Goal: Find contact information: Find contact information

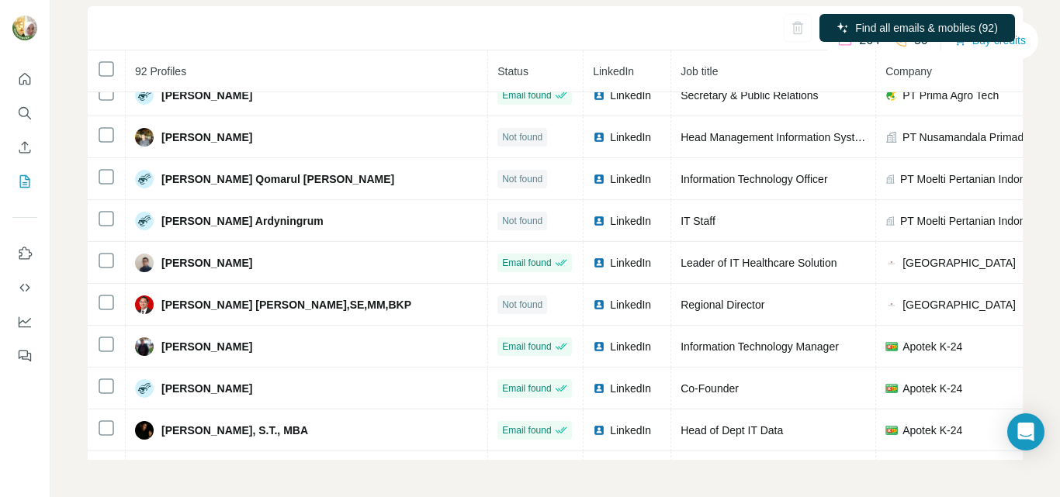
scroll to position [3413, 102]
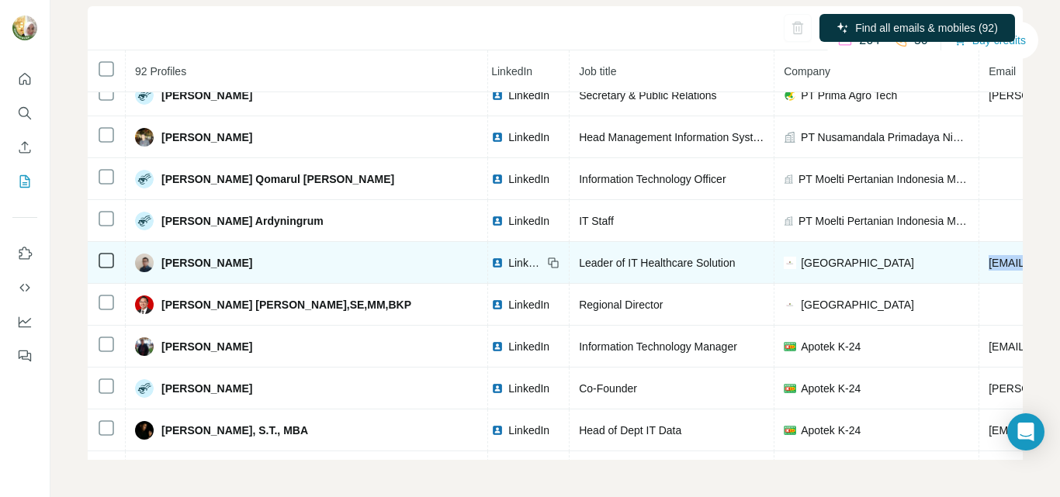
drag, startPoint x: 950, startPoint y: 265, endPoint x: 843, endPoint y: 270, distance: 107.2
copy span "[EMAIL_ADDRESS][DOMAIN_NAME]"
drag, startPoint x: 594, startPoint y: 262, endPoint x: 428, endPoint y: 258, distance: 166.1
click at [570, 258] on td "Leader of IT Healthcare Solution" at bounding box center [672, 263] width 205 height 42
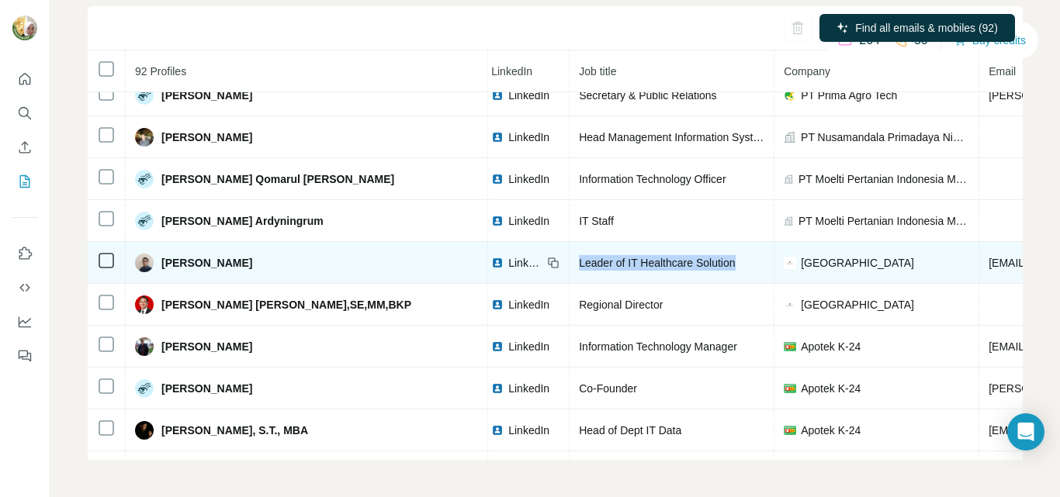
copy span "Leader of IT Healthcare Solution"
drag, startPoint x: 185, startPoint y: 271, endPoint x: 165, endPoint y: 266, distance: 21.5
click at [165, 266] on div "[PERSON_NAME]" at bounding box center [306, 263] width 343 height 19
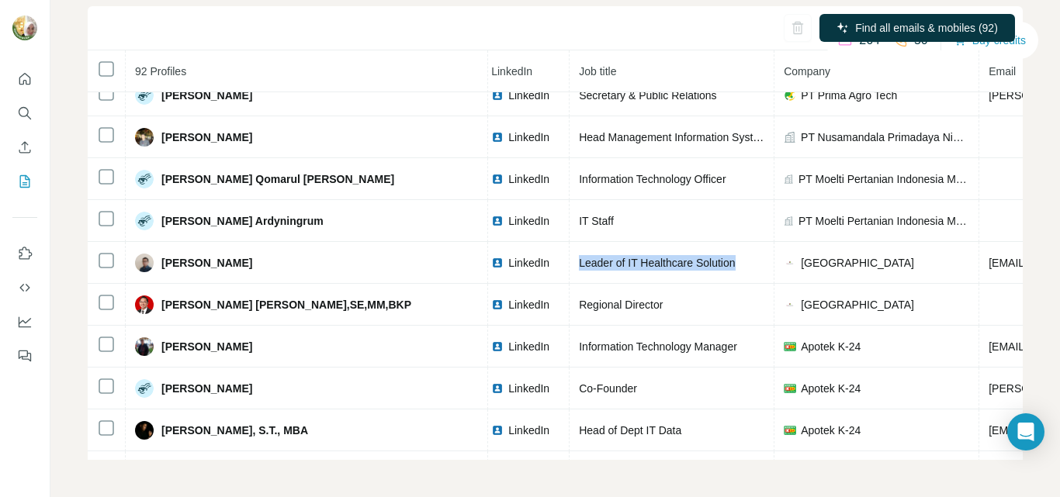
copy span "[PERSON_NAME]"
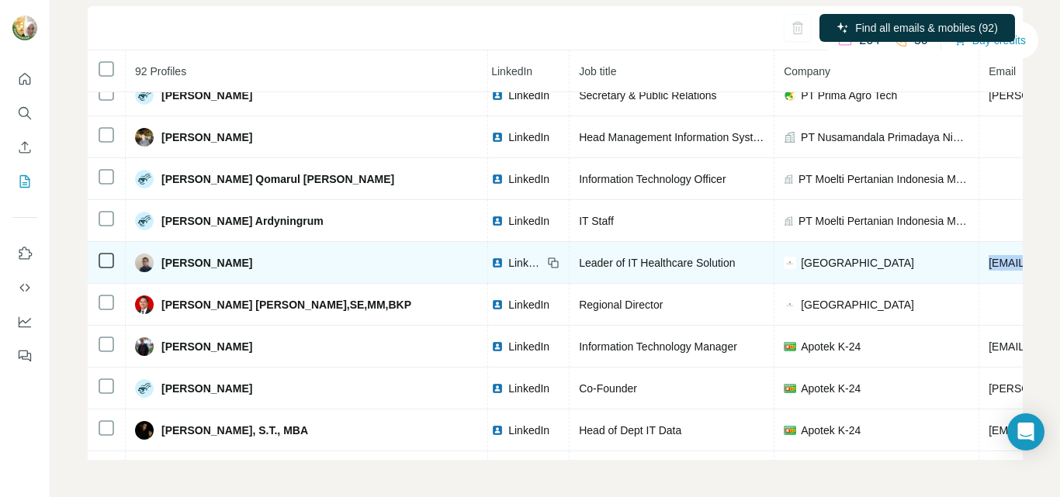
drag, startPoint x: 972, startPoint y: 262, endPoint x: 843, endPoint y: 269, distance: 129.0
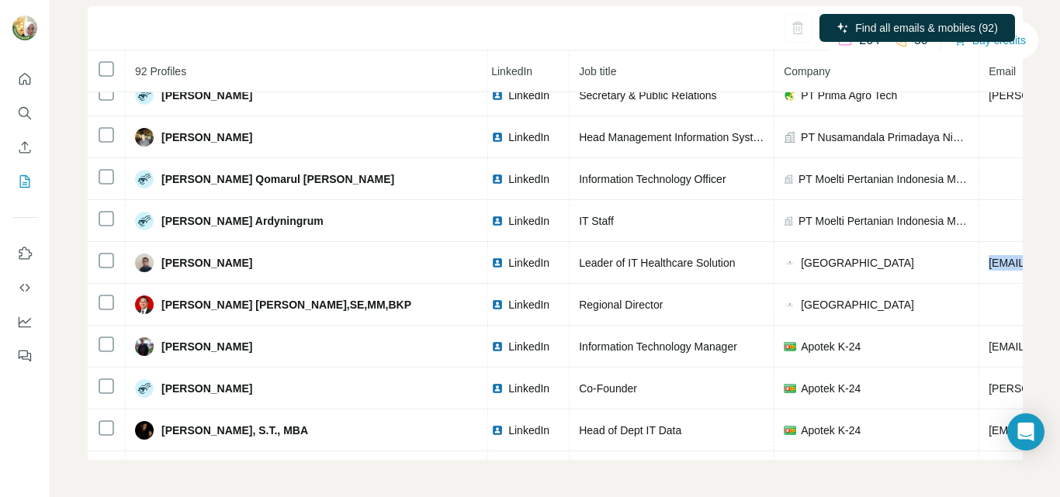
copy span "[EMAIL_ADDRESS][DOMAIN_NAME]"
drag, startPoint x: 409, startPoint y: 261, endPoint x: 464, endPoint y: 2, distance: 265.0
click at [0, 0] on icon at bounding box center [0, 0] width 0 height 0
